Goal: Check status: Check status

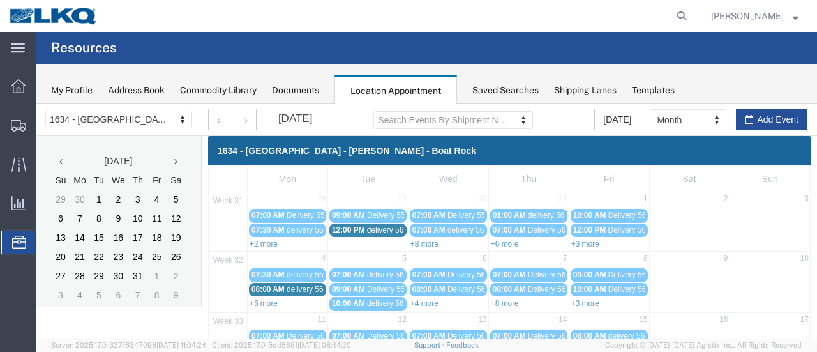
scroll to position [191, 0]
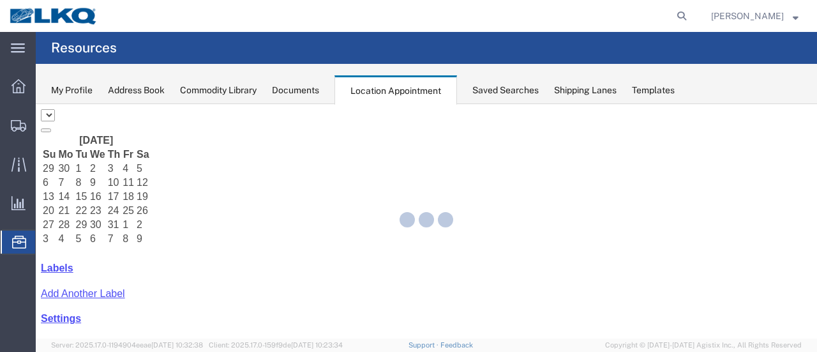
select select "28712"
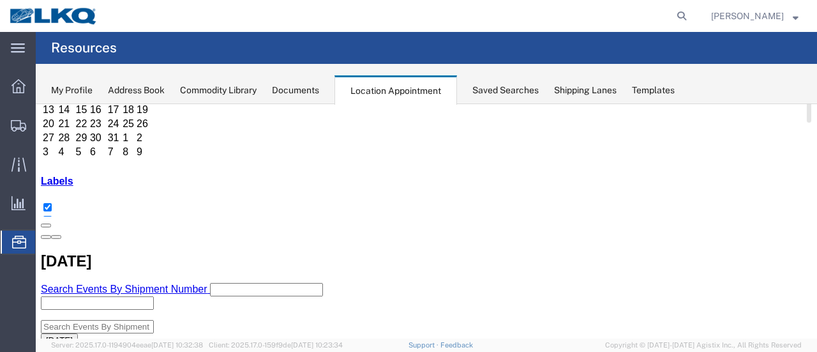
scroll to position [128, 0]
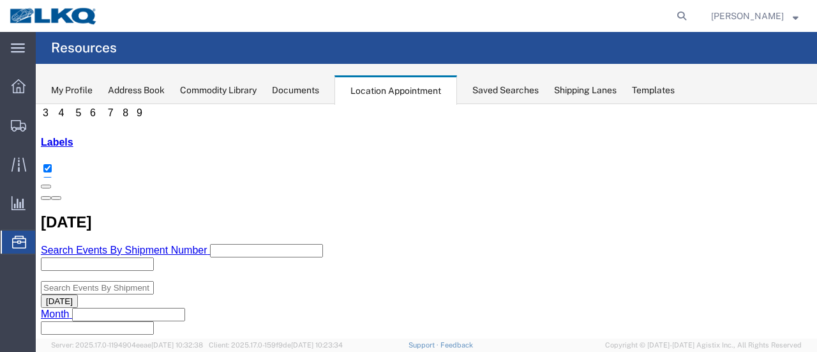
scroll to position [191, 0]
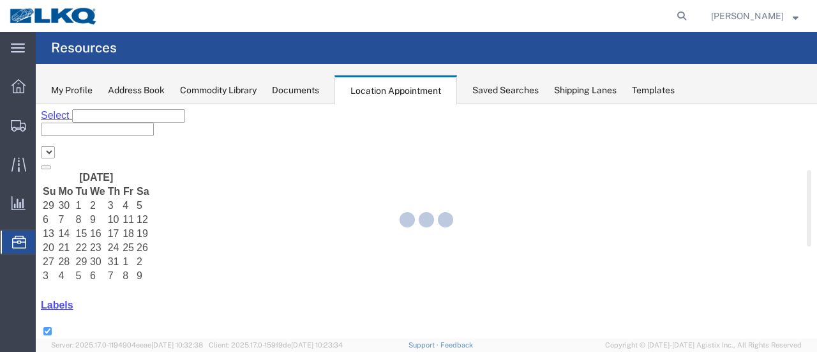
select select "28712"
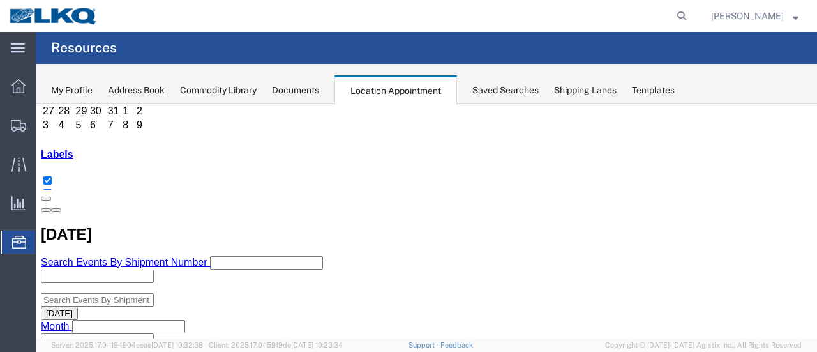
scroll to position [191, 0]
